Goal: Task Accomplishment & Management: Use online tool/utility

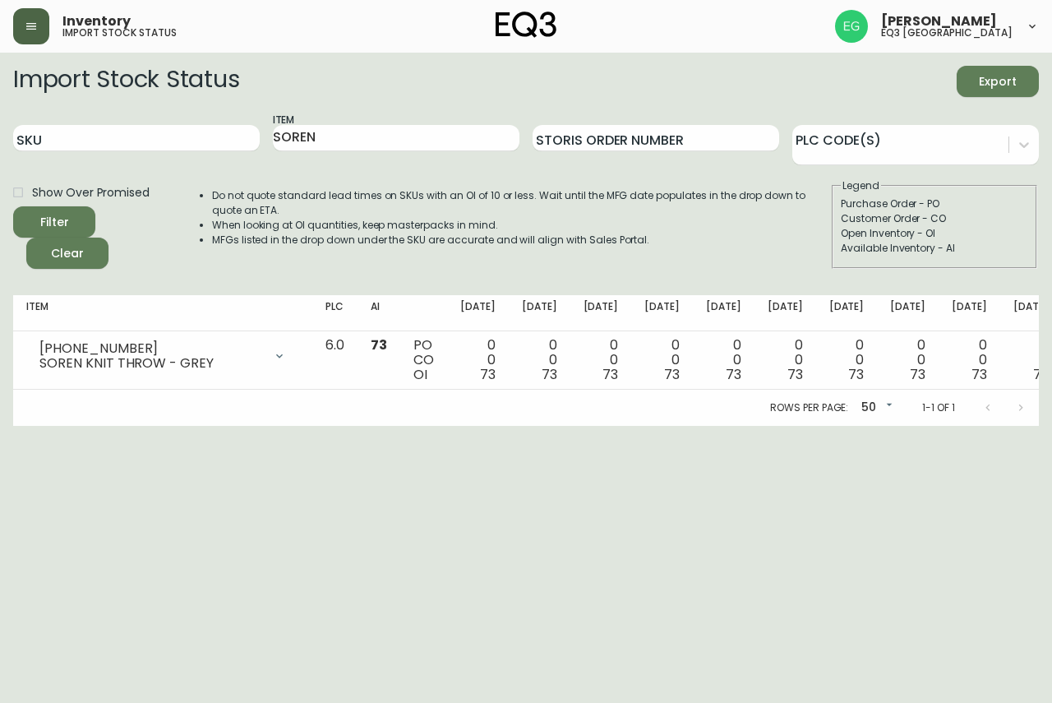
click at [18, 15] on button "button" at bounding box center [31, 26] width 36 height 36
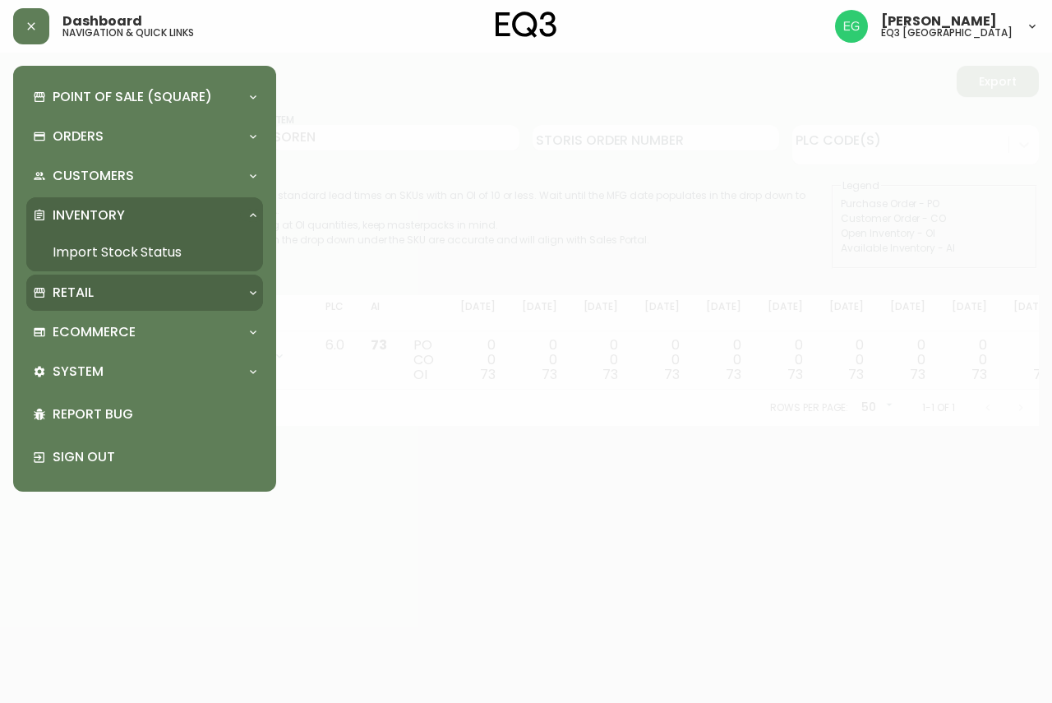
click at [90, 293] on p "Retail" at bounding box center [73, 292] width 41 height 18
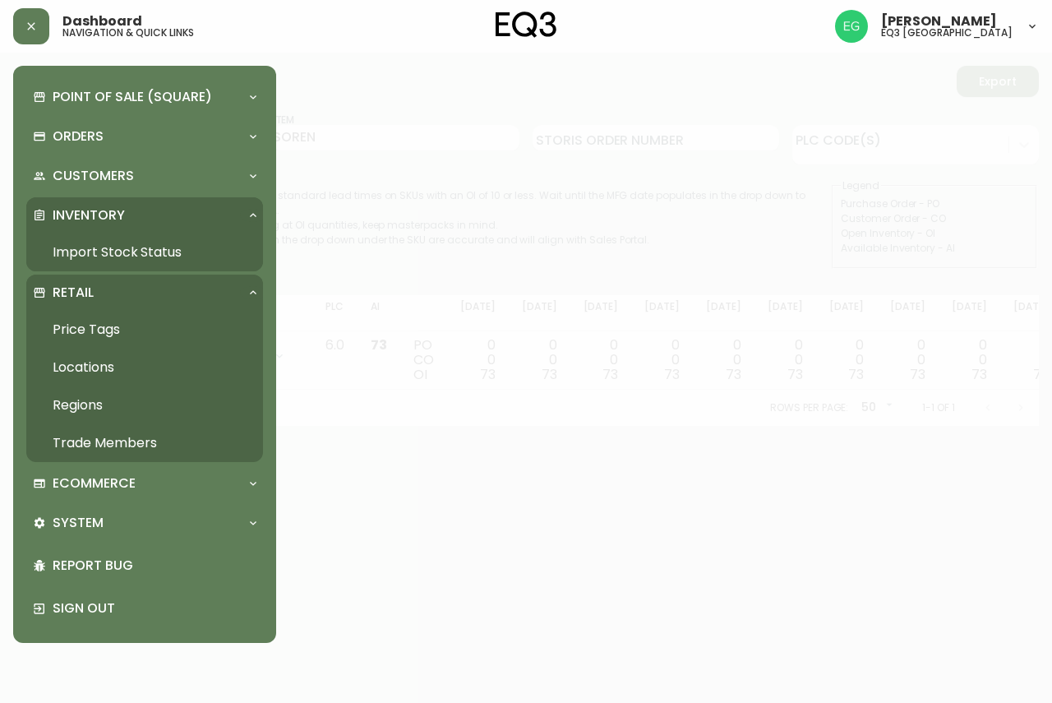
click at [124, 331] on link "Price Tags" at bounding box center [144, 330] width 237 height 38
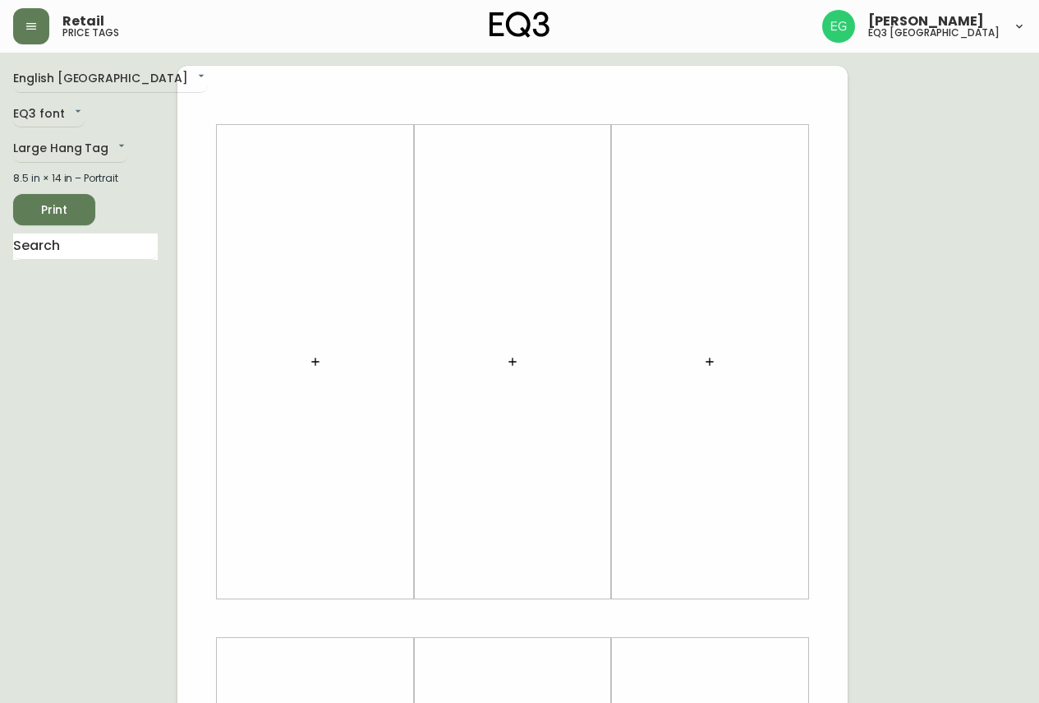
click at [316, 358] on icon "button" at bounding box center [315, 361] width 13 height 13
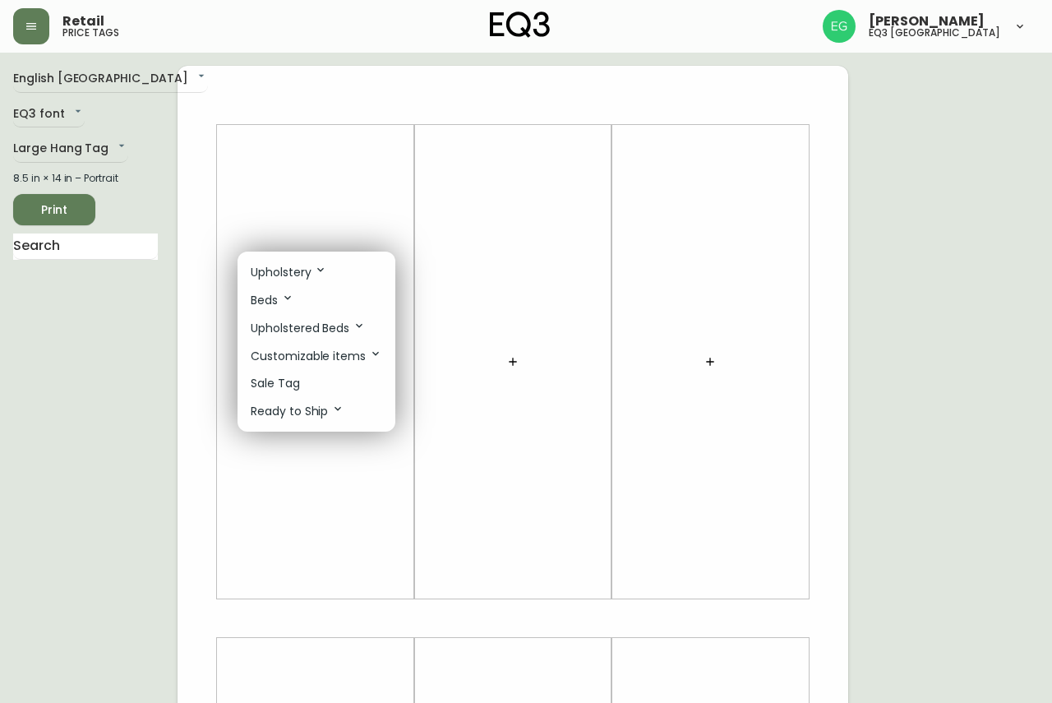
click at [309, 385] on li "Sale Tag" at bounding box center [316, 383] width 158 height 27
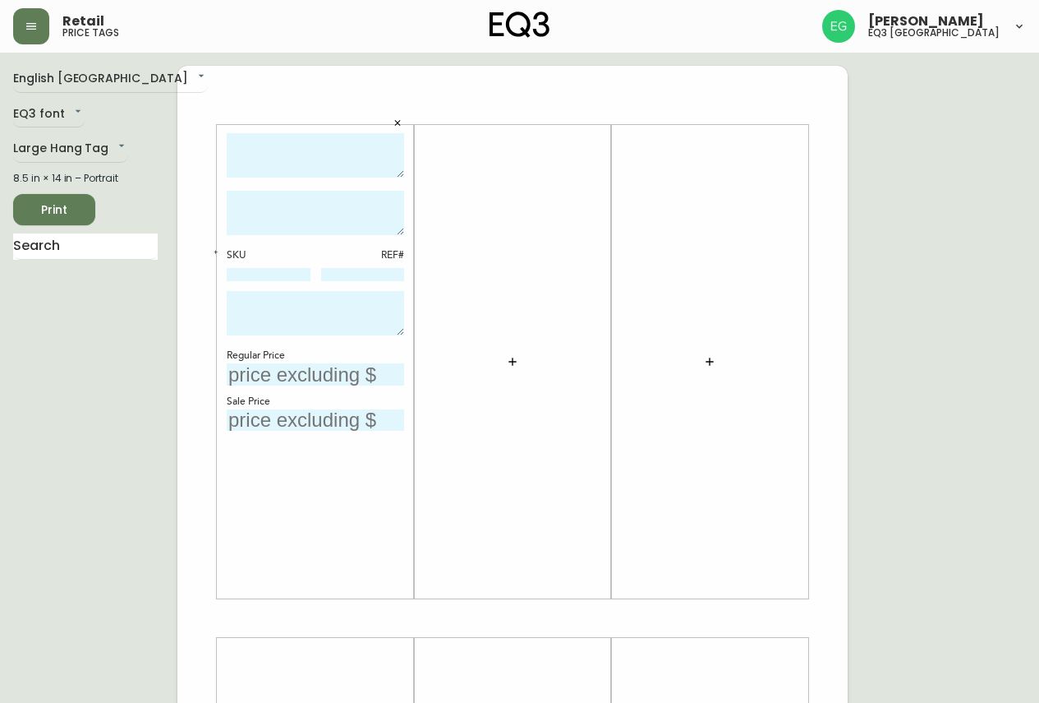
click at [283, 166] on textarea at bounding box center [315, 155] width 177 height 45
type textarea "OSKAR PLUSH 85" SOFA"
click at [329, 224] on textarea at bounding box center [315, 213] width 177 height 44
type textarea "FINAL SALE- CANNOT BE COMBINED WITH ANY OTHER PROMOTIONAL SALES OR DISCOUNTS"
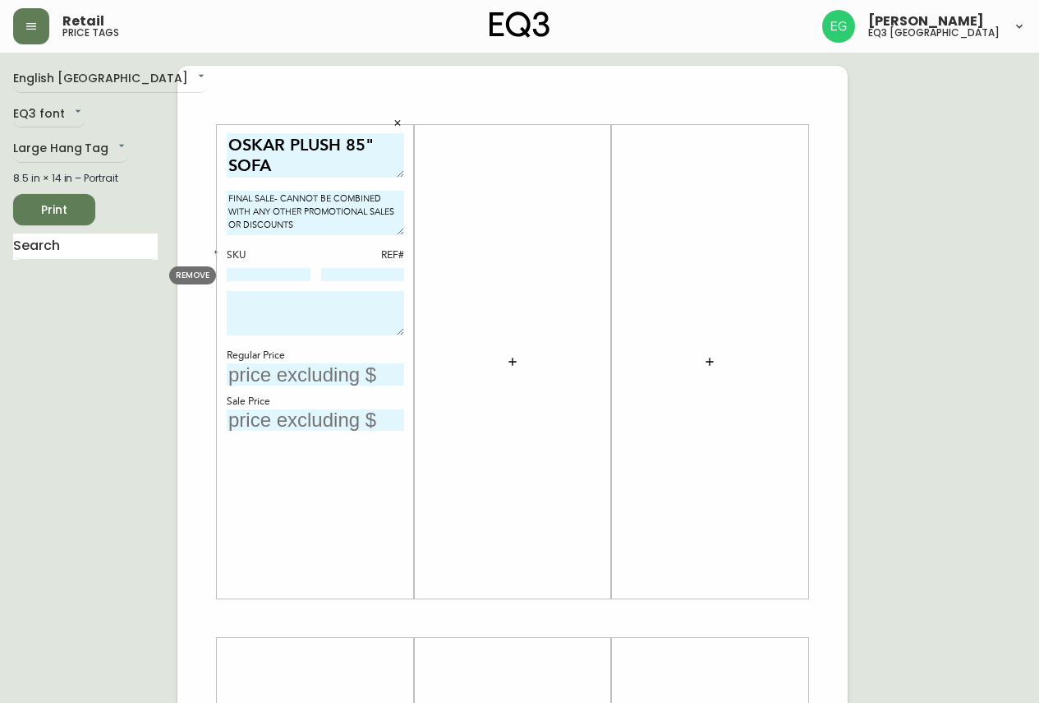
drag, startPoint x: 275, startPoint y: 274, endPoint x: 397, endPoint y: 151, distance: 173.2
click at [275, 274] on input at bounding box center [269, 274] width 84 height 13
type input "37232-01"
type input "166"
click at [324, 318] on textarea at bounding box center [315, 313] width 177 height 44
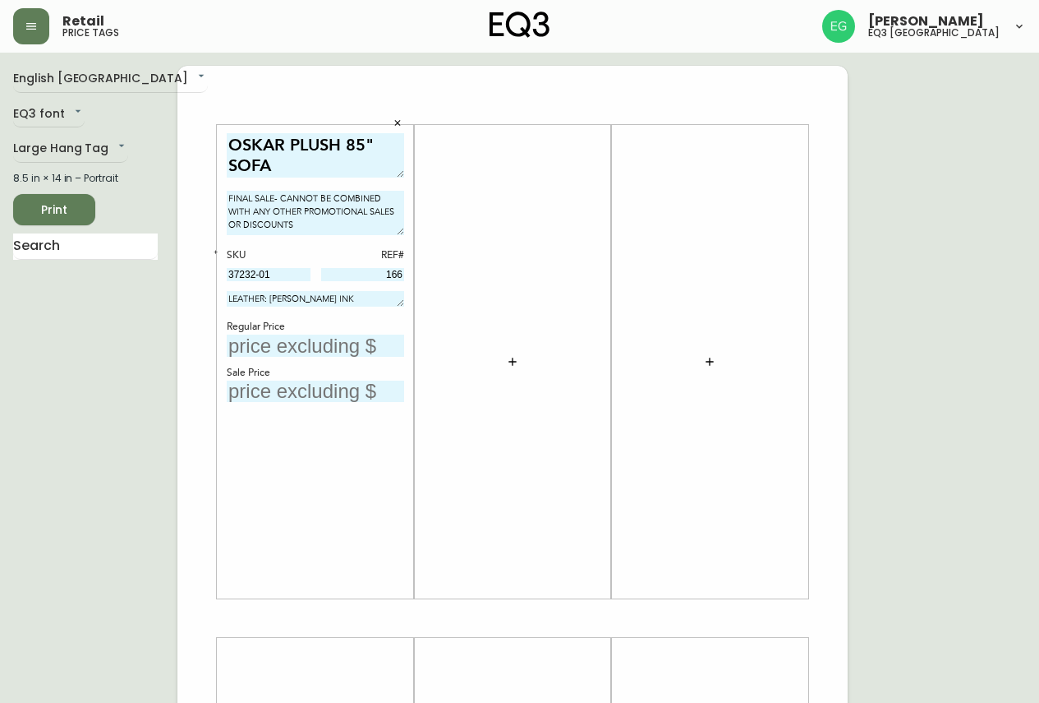
drag, startPoint x: 395, startPoint y: 333, endPoint x: 400, endPoint y: 302, distance: 31.6
click at [400, 302] on textarea "LEATHER: [PERSON_NAME] INK" at bounding box center [315, 299] width 177 height 16
type textarea "LEATHER: [PERSON_NAME] INK"
click at [348, 347] on input "text" at bounding box center [315, 343] width 177 height 22
type input "$5299"
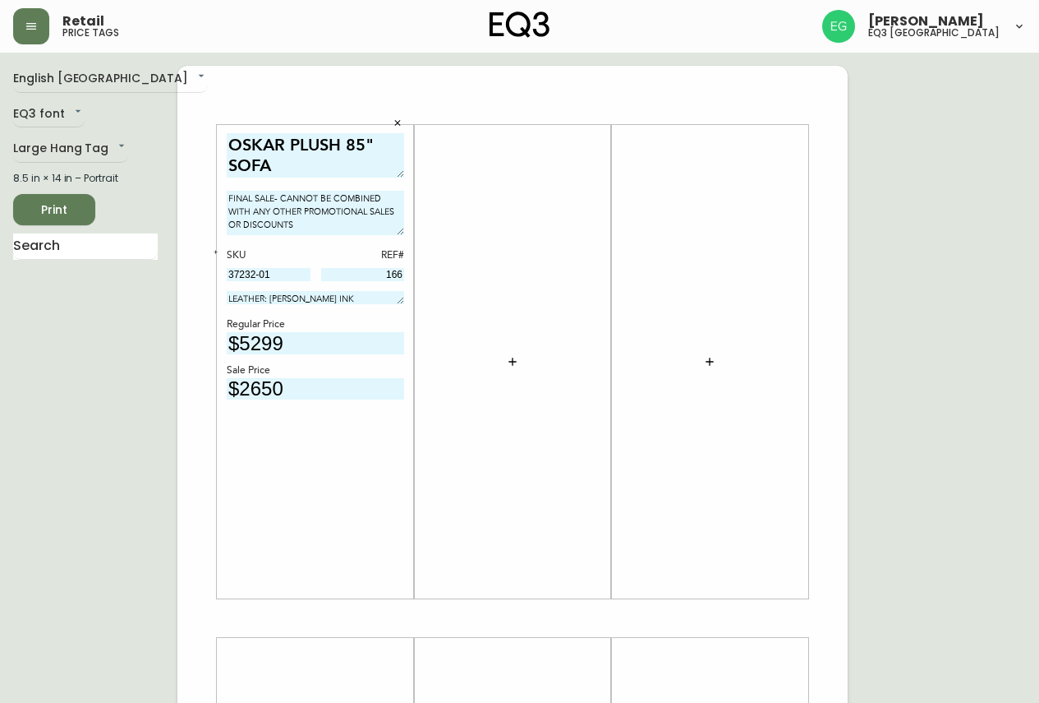
type input "$2650"
click at [94, 207] on button "Print" at bounding box center [54, 209] width 82 height 31
